Goal: Find specific page/section: Find specific page/section

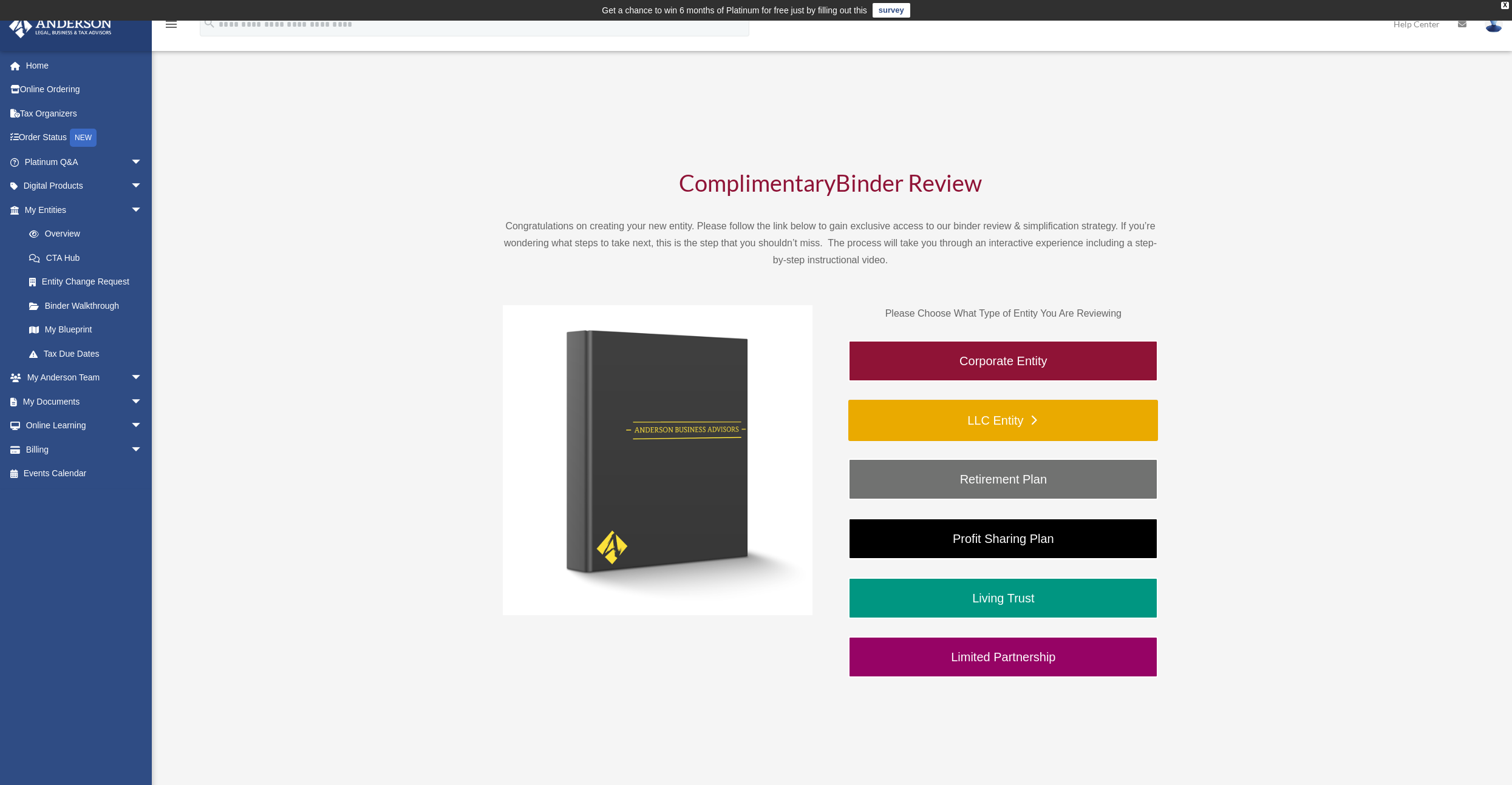
click at [999, 430] on link "LLC Entity" at bounding box center [1002, 420] width 310 height 41
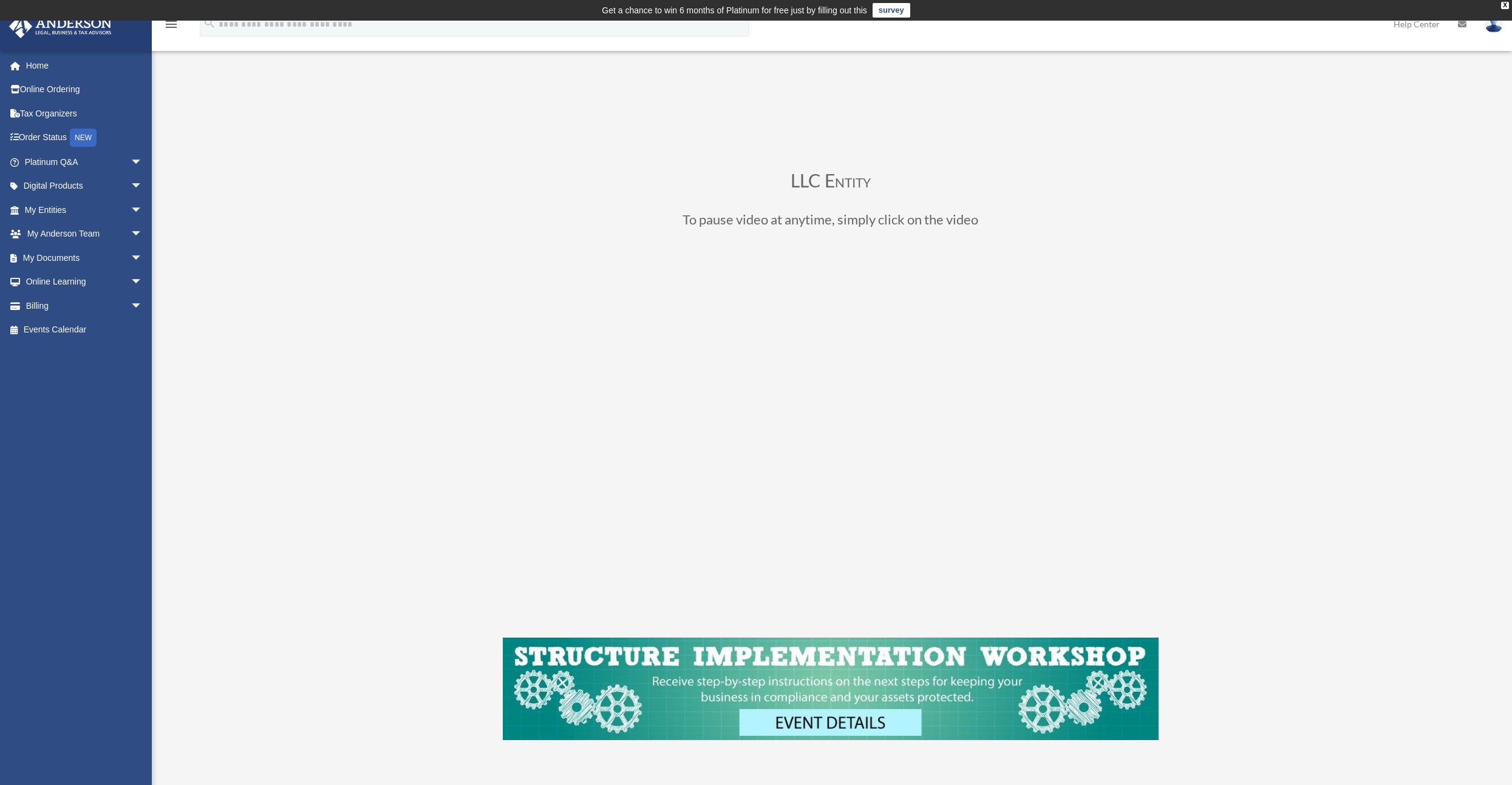
drag, startPoint x: 372, startPoint y: 652, endPoint x: 386, endPoint y: 672, distance: 24.4
click at [372, 652] on div "Binder Review LLC Entity date_range Published on Last updated [DATE] [DATE] by …" at bounding box center [830, 456] width 926 height 709
